Goal: Task Accomplishment & Management: Complete application form

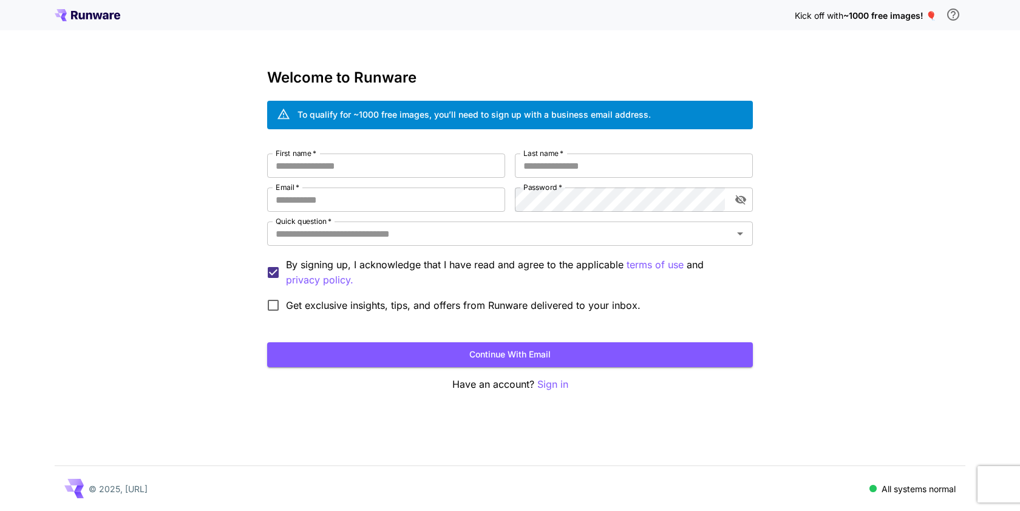
click at [84, 24] on div "Kick off with ~1000 free images! 🎈" at bounding box center [510, 15] width 911 height 26
click at [86, 13] on icon at bounding box center [89, 16] width 6 height 7
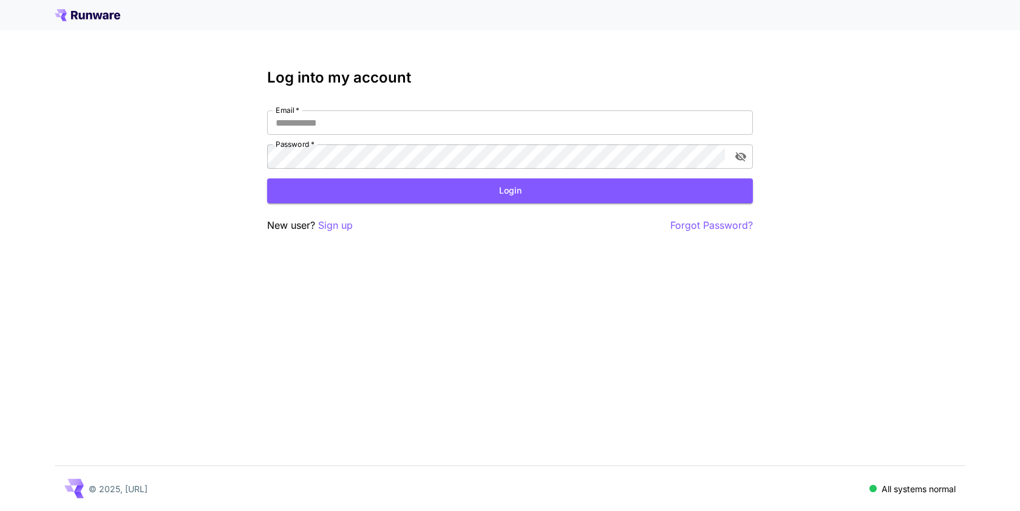
click at [86, 13] on icon at bounding box center [89, 16] width 6 height 7
click at [341, 228] on p "Sign up" at bounding box center [335, 225] width 35 height 15
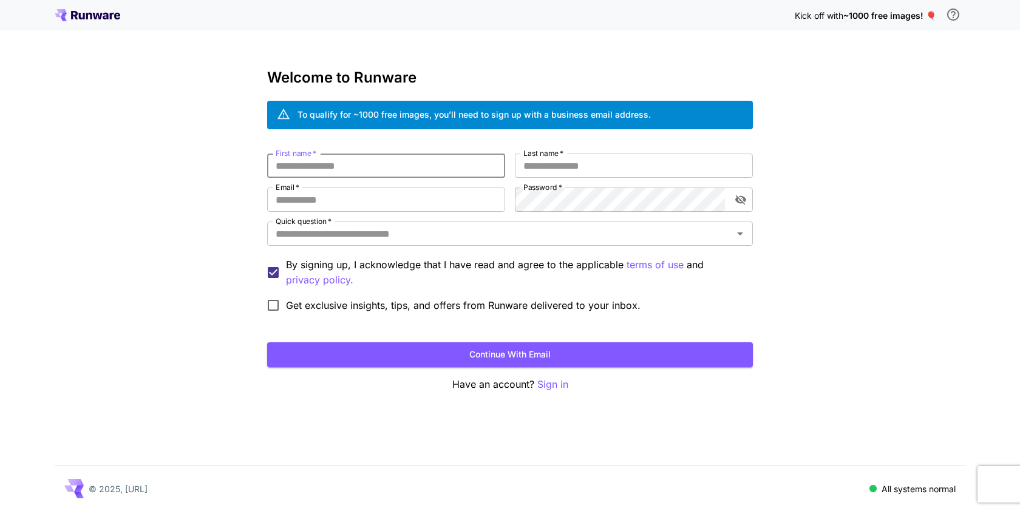
click at [334, 169] on input "First name   *" at bounding box center [386, 166] width 238 height 24
type input "******"
type input "*****"
click at [343, 203] on input "Email   *" at bounding box center [386, 200] width 238 height 24
type input "**********"
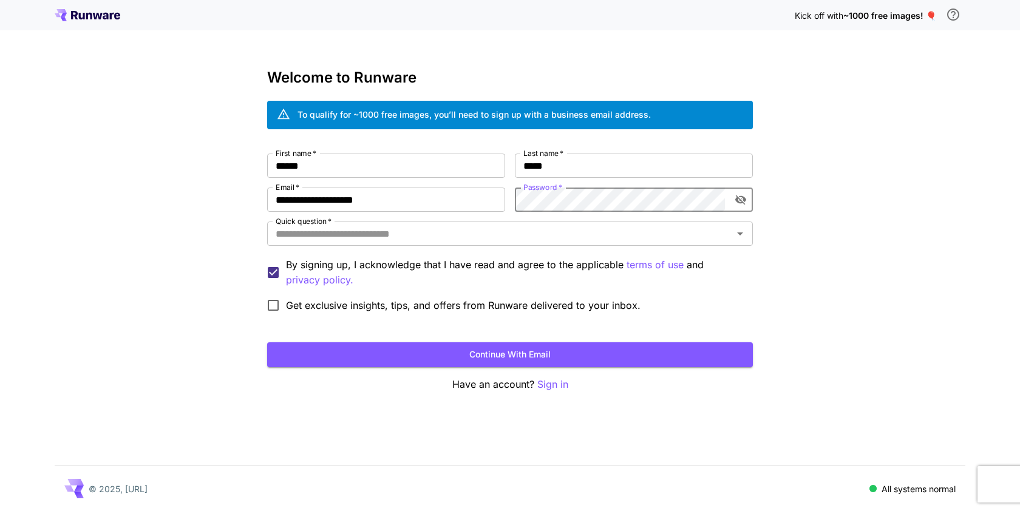
click at [742, 199] on icon "toggle password visibility" at bounding box center [741, 201] width 11 height 10
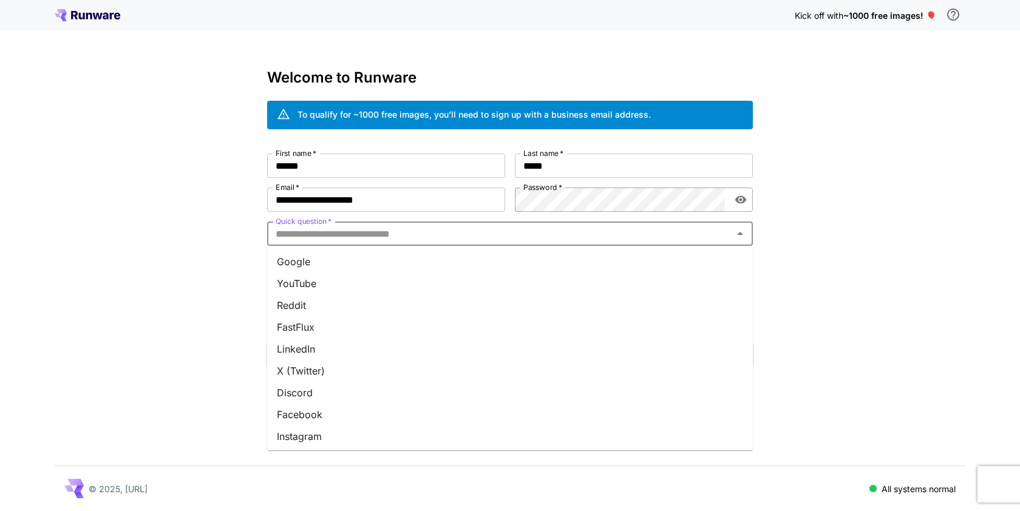
click at [410, 239] on input "Quick question   *" at bounding box center [500, 233] width 459 height 17
click at [376, 264] on li "Google" at bounding box center [510, 262] width 486 height 22
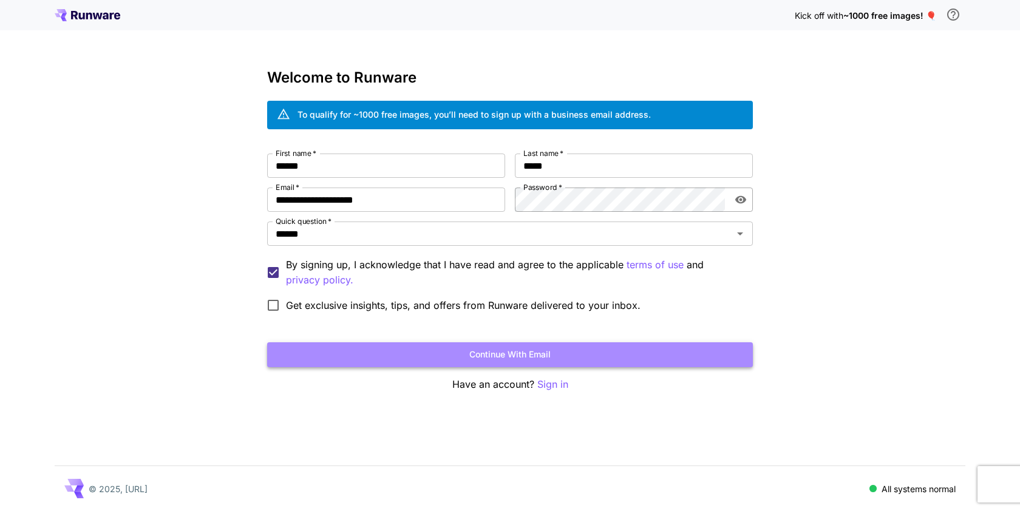
click at [410, 349] on button "Continue with email" at bounding box center [510, 355] width 486 height 25
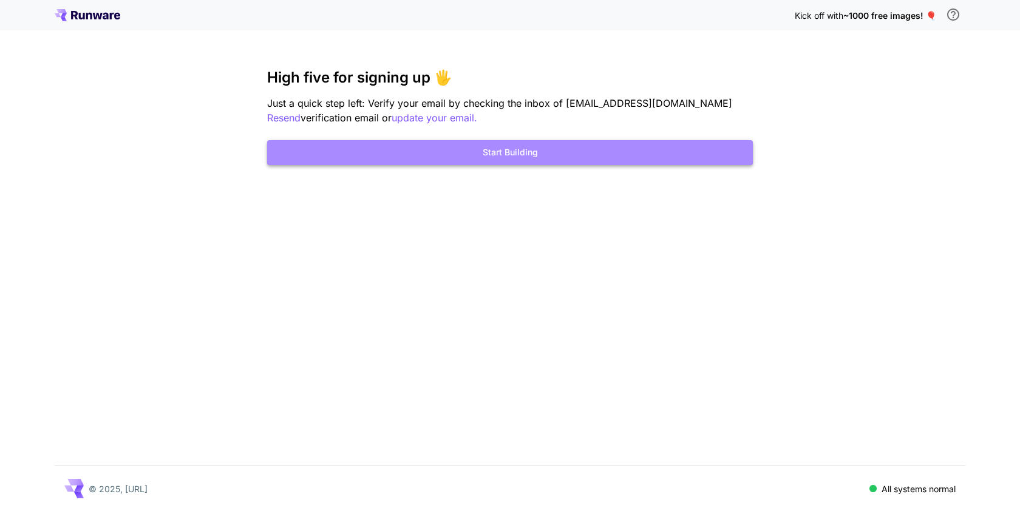
click at [537, 156] on button "Start Building" at bounding box center [510, 152] width 486 height 25
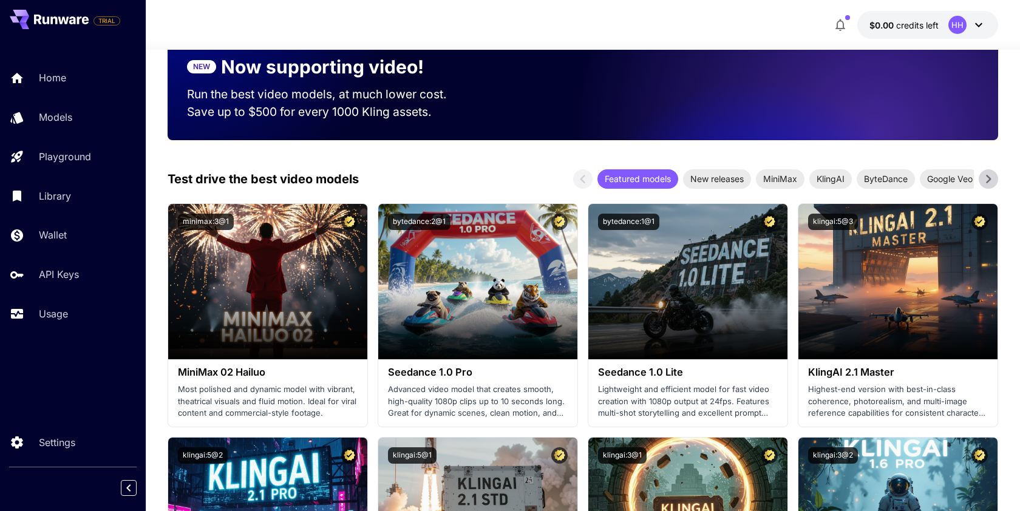
scroll to position [249, 0]
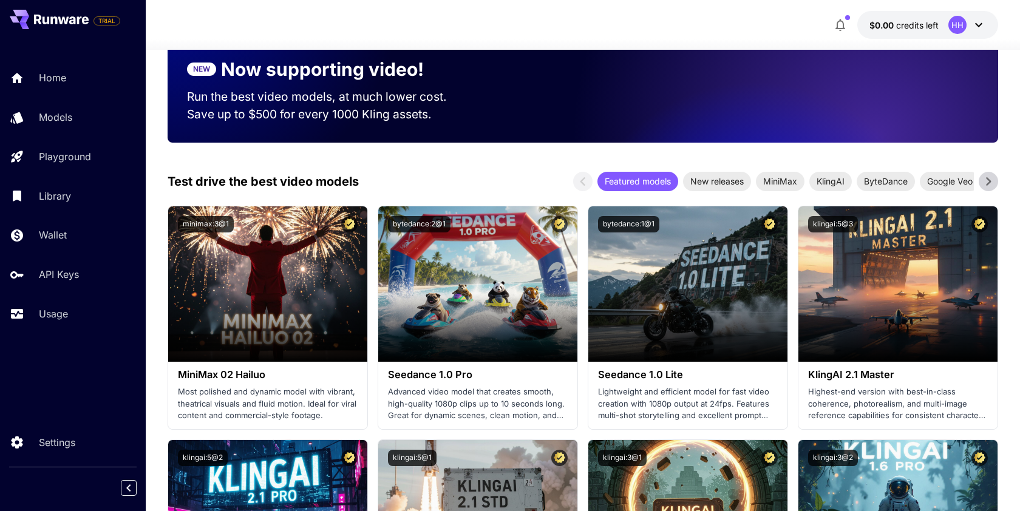
click at [945, 26] on button "$0.00 credits left HH" at bounding box center [928, 25] width 141 height 28
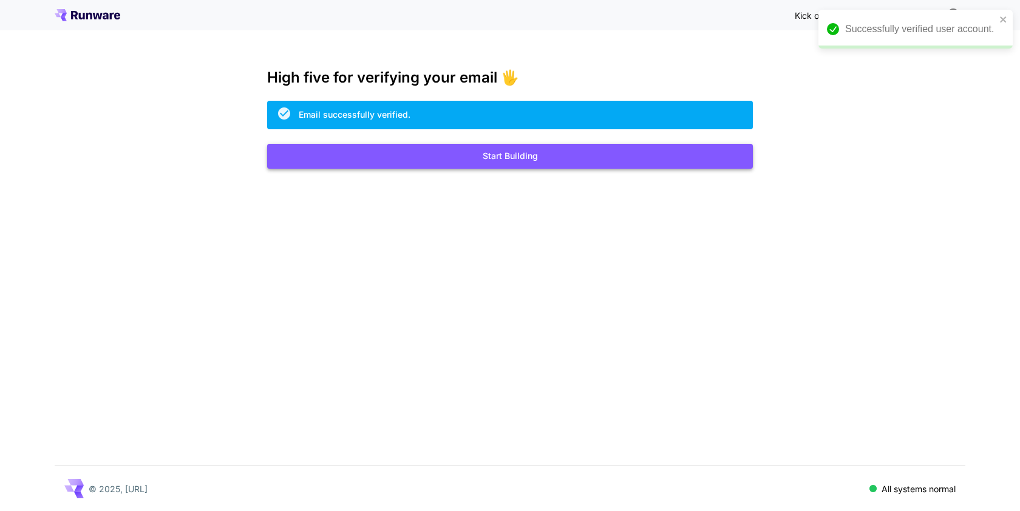
click at [531, 156] on button "Start Building" at bounding box center [510, 156] width 486 height 25
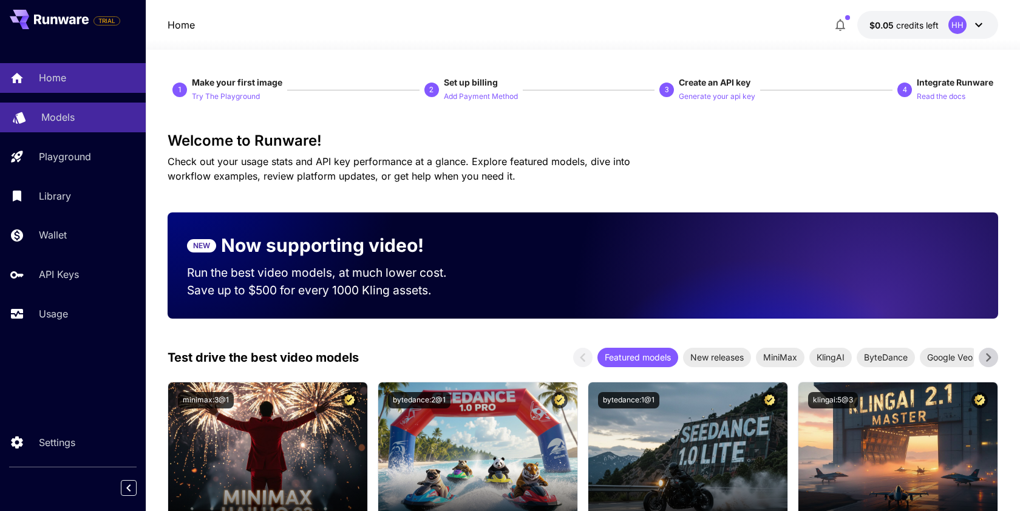
click at [87, 121] on div "Models" at bounding box center [88, 117] width 95 height 15
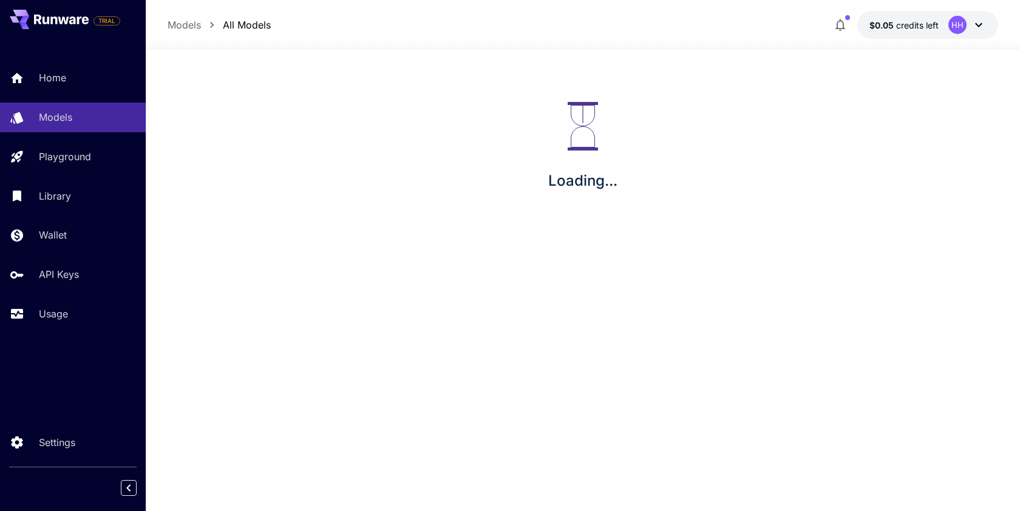
click at [955, 27] on div "HH" at bounding box center [958, 25] width 18 height 18
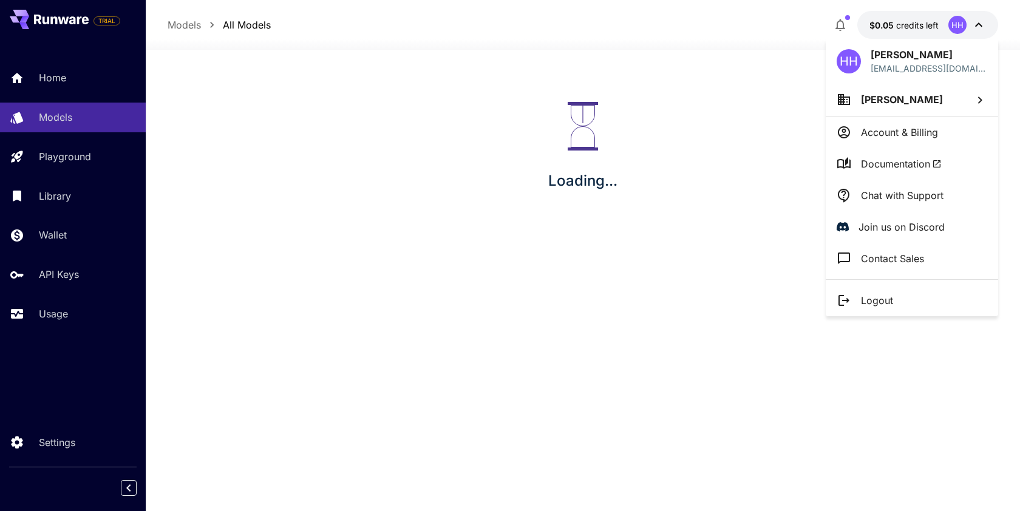
click at [109, 115] on div at bounding box center [510, 255] width 1020 height 511
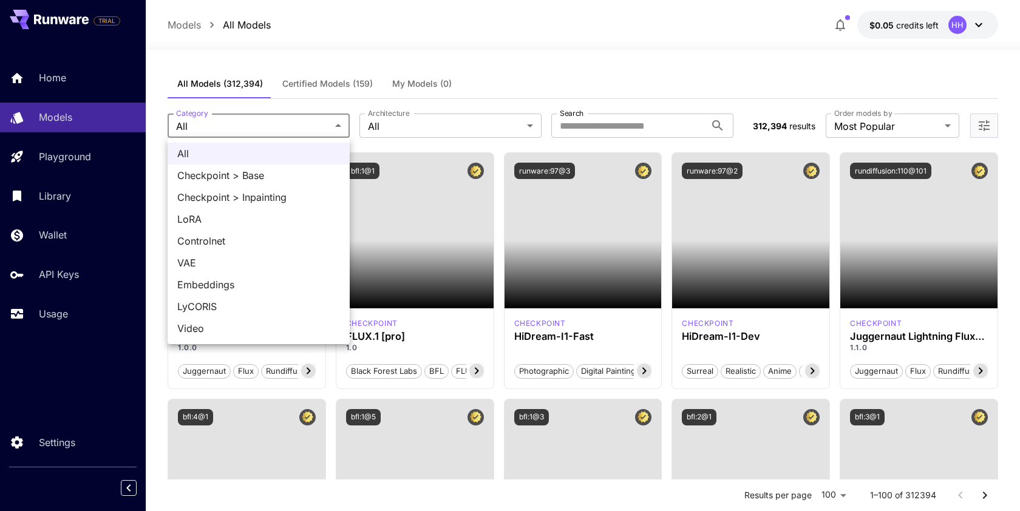
click at [393, 125] on div at bounding box center [510, 255] width 1020 height 511
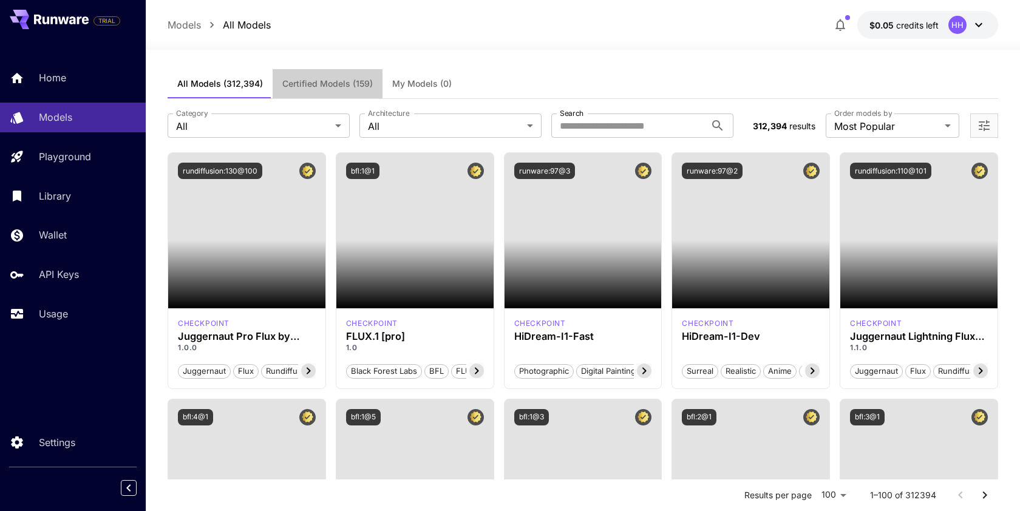
click at [332, 76] on button "Certified Models (159)" at bounding box center [328, 83] width 110 height 29
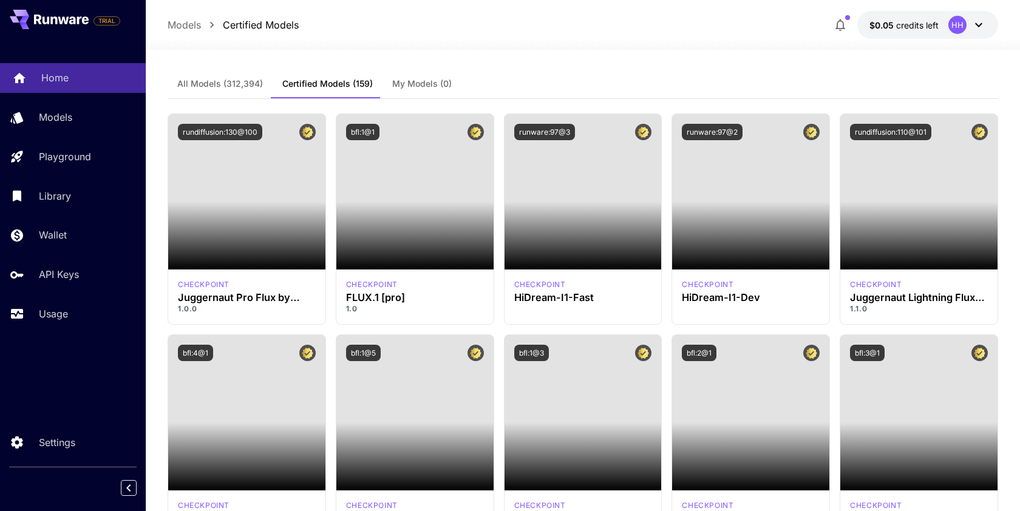
click at [81, 75] on div "Home" at bounding box center [88, 77] width 95 height 15
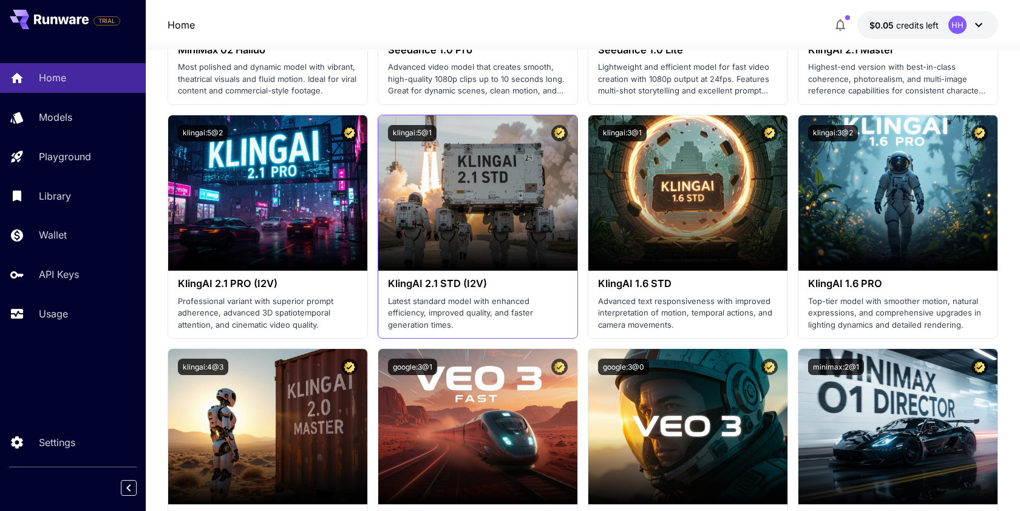
scroll to position [502, 0]
